Goal: Information Seeking & Learning: Learn about a topic

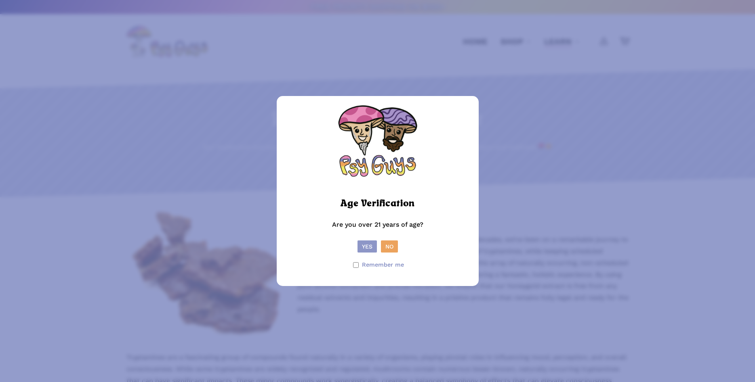
click at [361, 244] on button "Yes" at bounding box center [366, 247] width 19 height 12
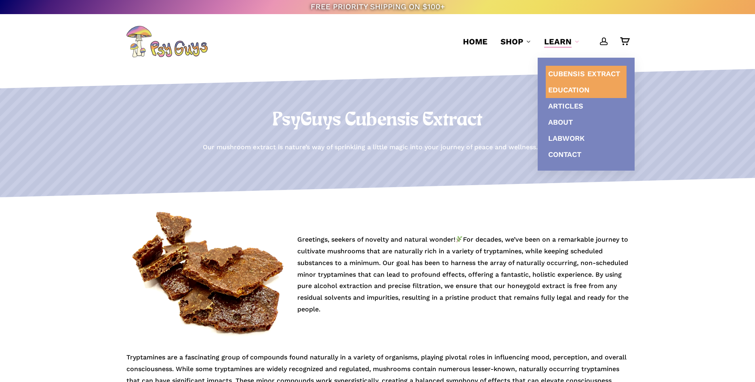
click at [569, 89] on span "Education" at bounding box center [568, 90] width 41 height 8
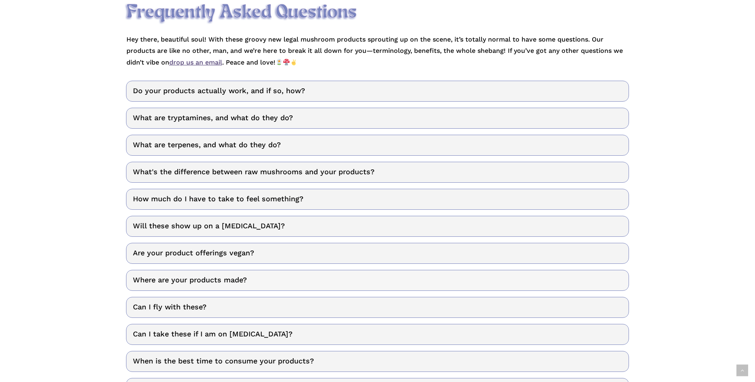
scroll to position [247, 0]
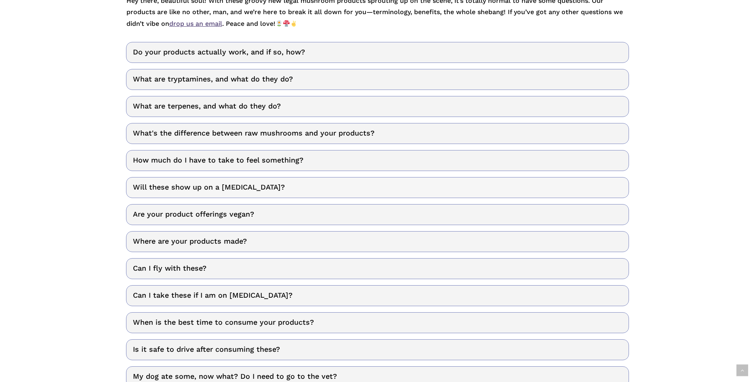
click at [258, 188] on link "Will these show up on a drug test?" at bounding box center [377, 187] width 503 height 21
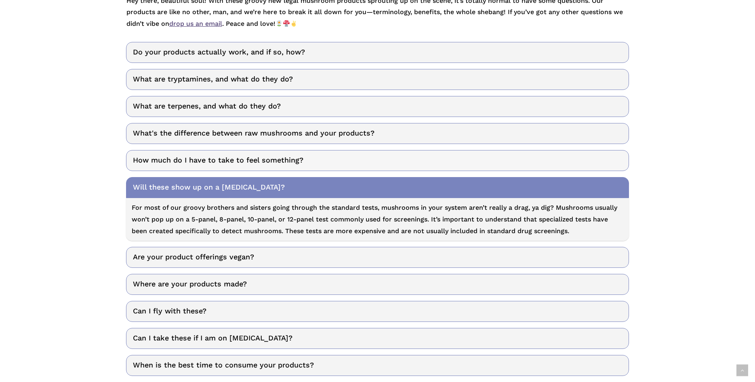
click at [190, 162] on link "How much do I have to take to feel something?" at bounding box center [377, 160] width 503 height 21
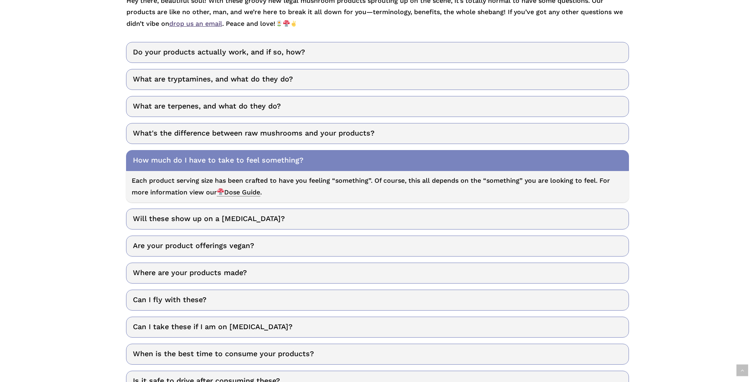
click at [255, 193] on span "Dose Guide" at bounding box center [238, 193] width 43 height 8
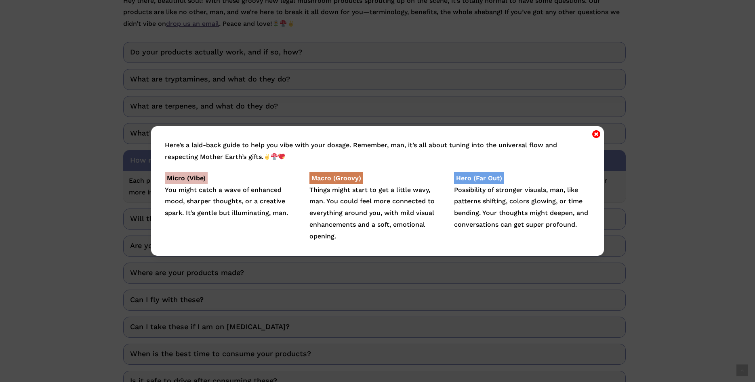
click at [595, 134] on icon "Close" at bounding box center [596, 134] width 8 height 10
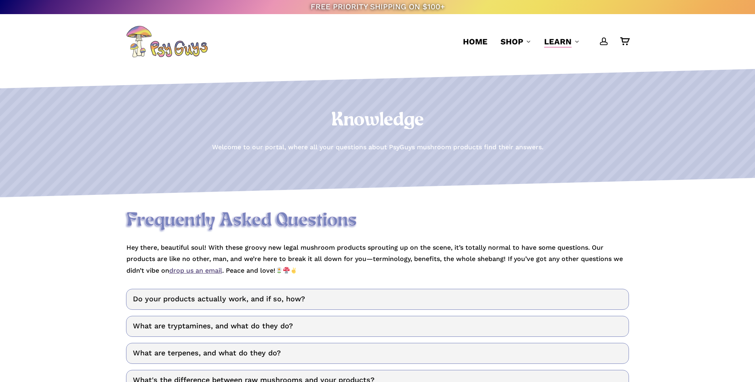
scroll to position [329, 0]
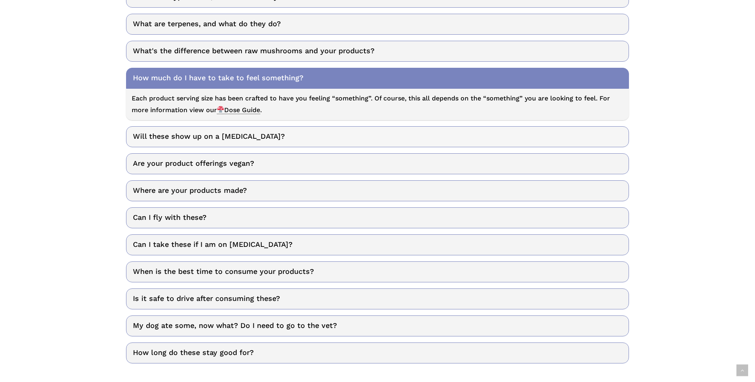
click at [246, 137] on link "Will these show up on a drug test?" at bounding box center [377, 136] width 503 height 21
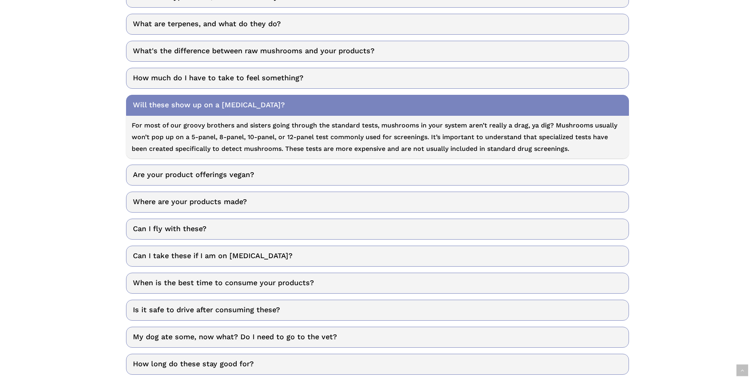
scroll to position [0, 0]
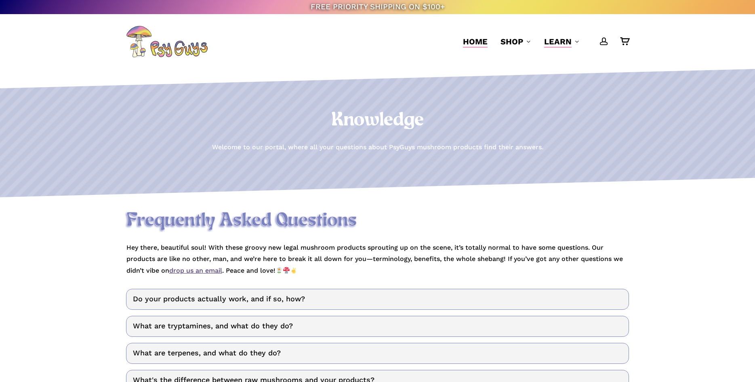
click at [479, 42] on span "Home" at bounding box center [475, 42] width 25 height 10
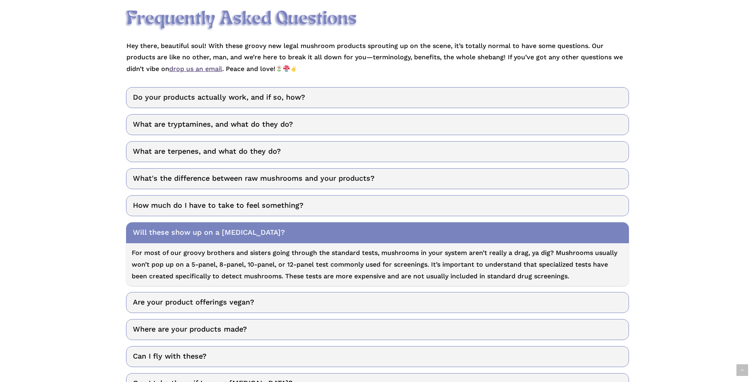
scroll to position [206, 0]
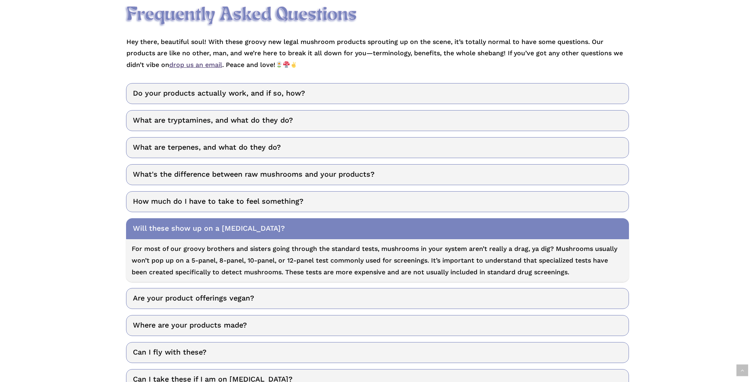
click at [149, 225] on link "Will these show up on a [MEDICAL_DATA]?" at bounding box center [377, 228] width 503 height 21
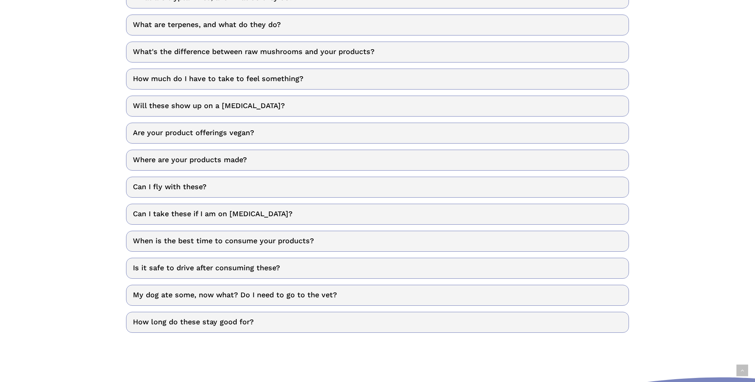
scroll to position [329, 0]
click at [150, 184] on link "Can I fly with these?" at bounding box center [377, 186] width 503 height 21
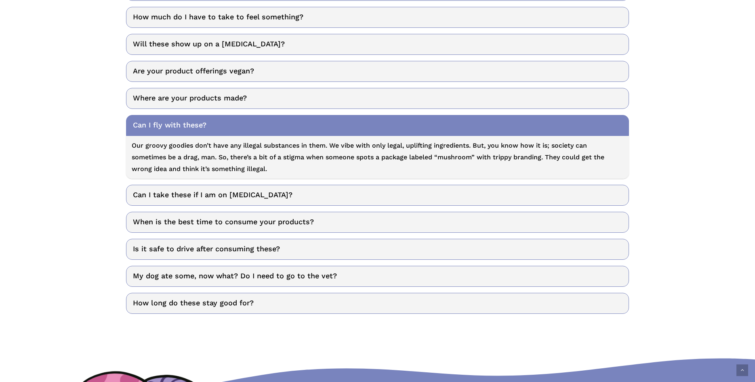
scroll to position [453, 0]
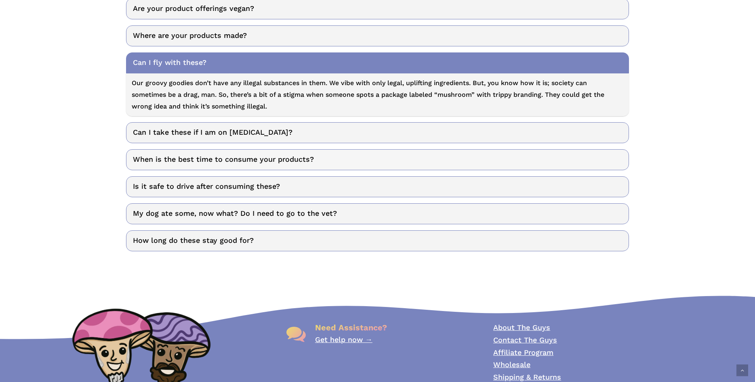
click at [196, 162] on link "When is the best time to consume your products?" at bounding box center [377, 159] width 503 height 21
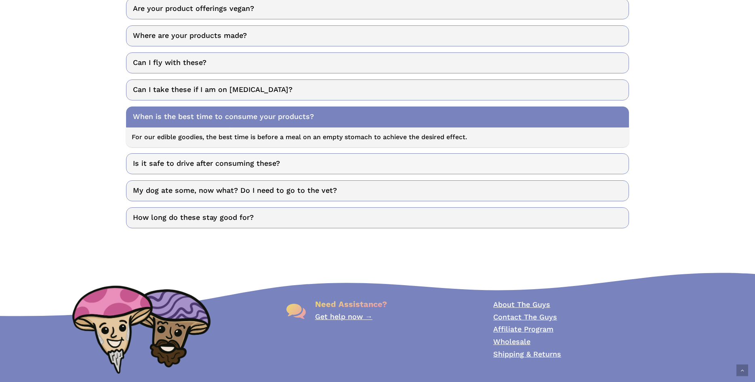
click at [195, 165] on link "Is it safe to drive after consuming these?" at bounding box center [377, 163] width 503 height 21
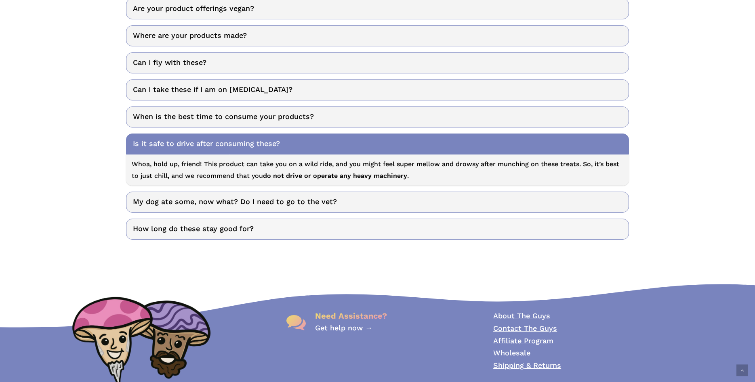
click at [166, 230] on link "How long do these stay good for?" at bounding box center [377, 229] width 503 height 21
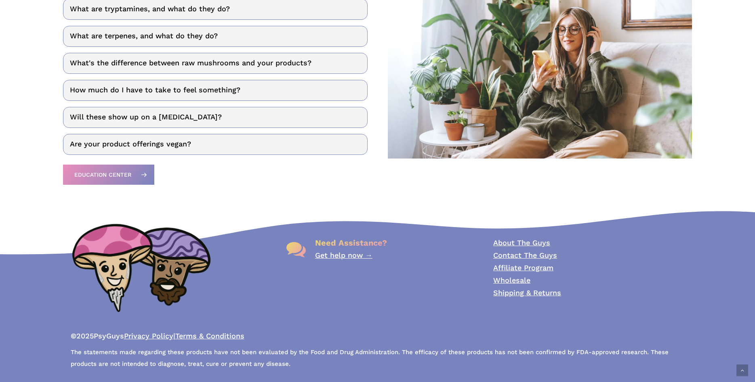
scroll to position [879, 0]
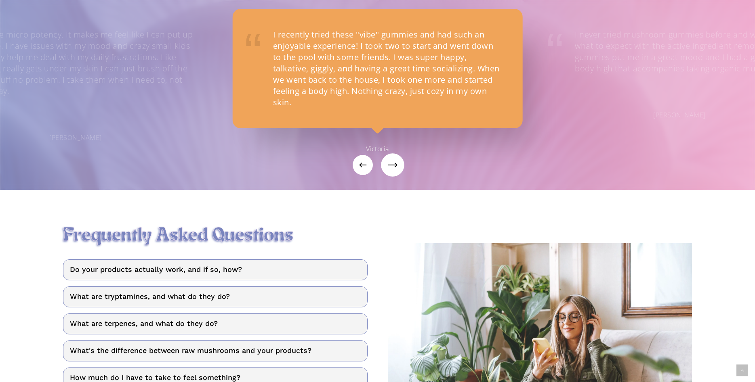
click at [395, 170] on icon "Next" at bounding box center [395, 165] width 5 height 20
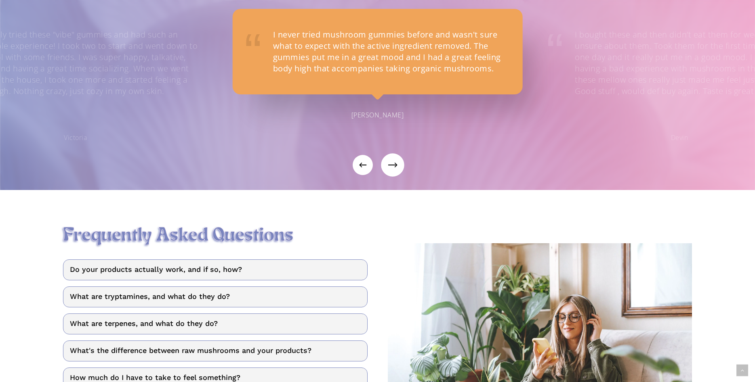
click at [396, 166] on icon "Next" at bounding box center [395, 165] width 5 height 20
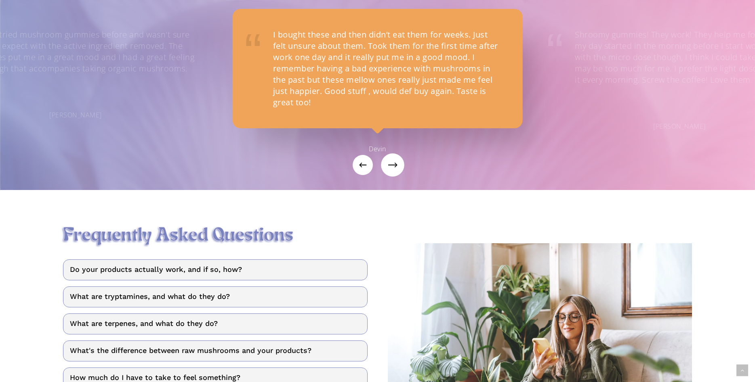
click at [394, 169] on icon "Next" at bounding box center [395, 165] width 5 height 20
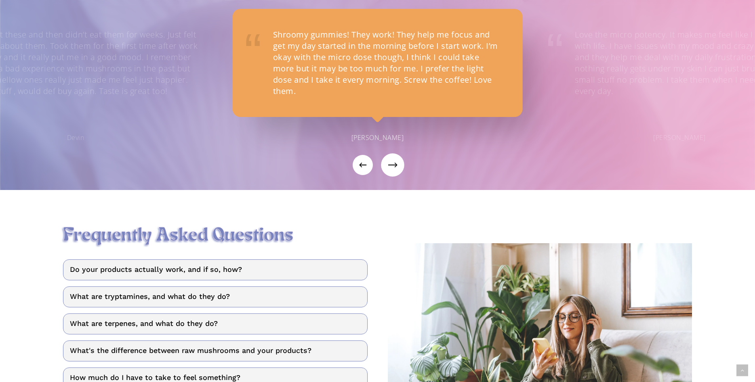
click at [396, 164] on icon "Next" at bounding box center [395, 165] width 3 height 5
click at [395, 165] on icon "Next" at bounding box center [395, 165] width 5 height 20
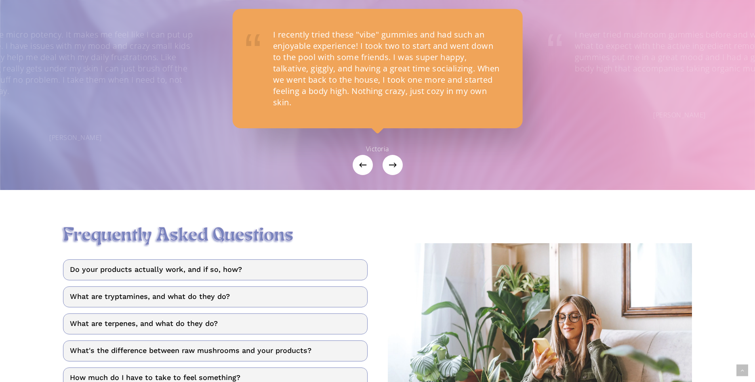
scroll to position [673, 0]
